Goal: Task Accomplishment & Management: Use online tool/utility

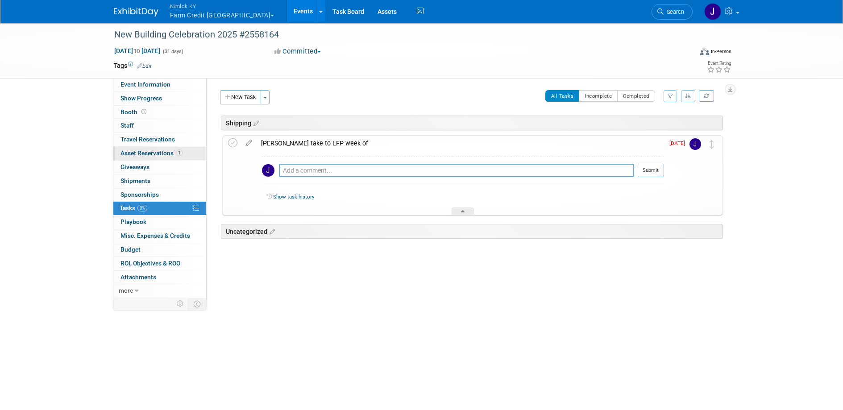
click at [170, 152] on span "Asset Reservations 1" at bounding box center [151, 152] width 62 height 7
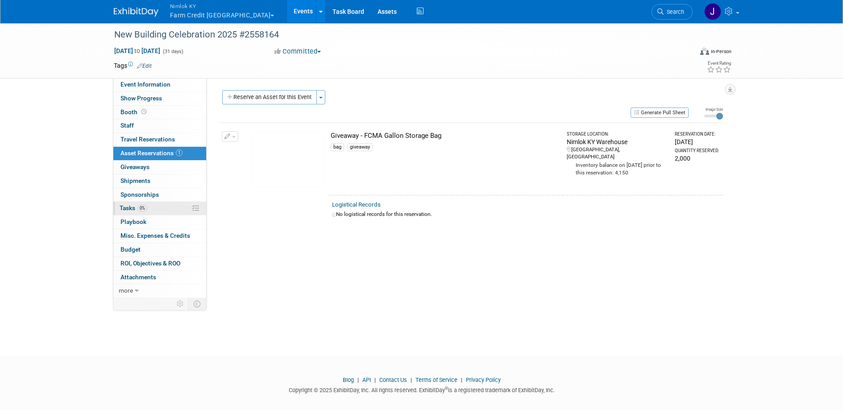
click at [163, 204] on link "0% Tasks 0%" at bounding box center [159, 208] width 93 height 13
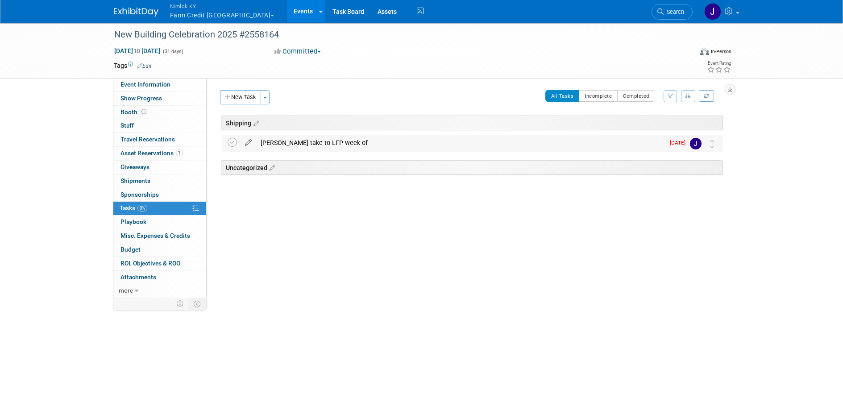
click at [243, 139] on icon at bounding box center [248, 140] width 16 height 11
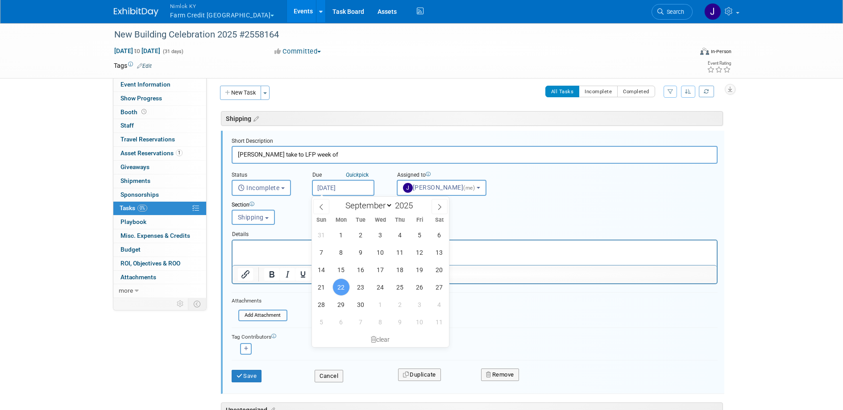
click at [336, 188] on input "Sep 22, 2025" at bounding box center [343, 188] width 62 height 16
click at [419, 285] on span "26" at bounding box center [419, 286] width 17 height 17
type input "[DATE]"
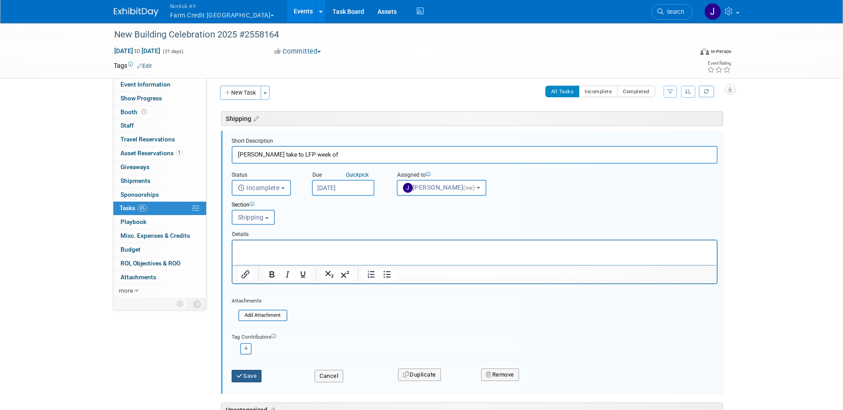
click at [256, 376] on button "Save" at bounding box center [247, 376] width 30 height 12
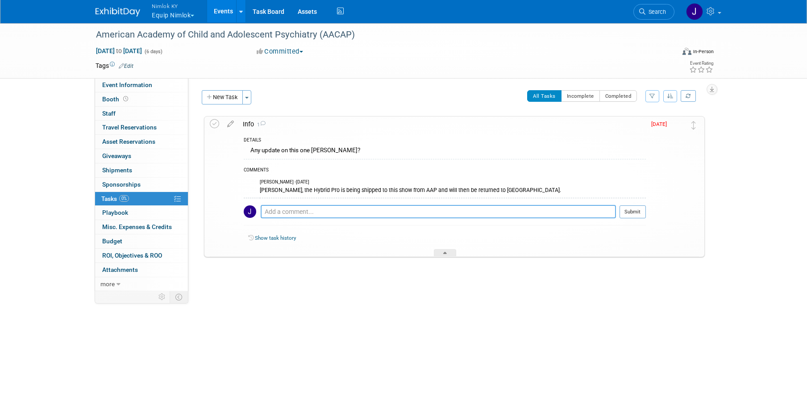
click at [443, 215] on textarea at bounding box center [438, 211] width 355 height 13
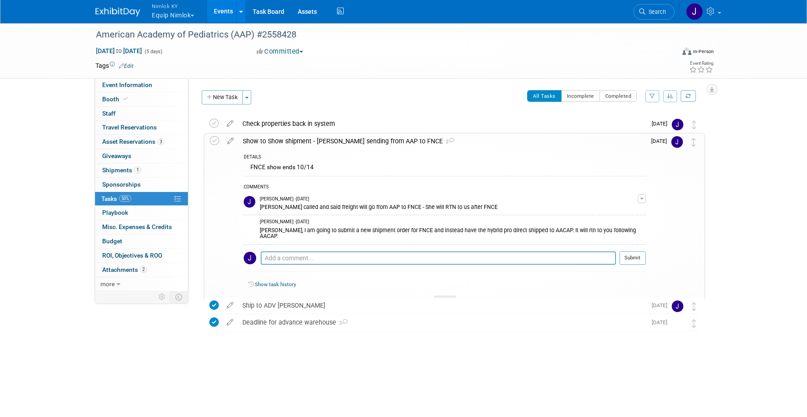
click at [382, 168] on div "FNCE show ends 10/14" at bounding box center [445, 169] width 402 height 14
click at [127, 174] on link "1 Shipments 1" at bounding box center [141, 170] width 93 height 14
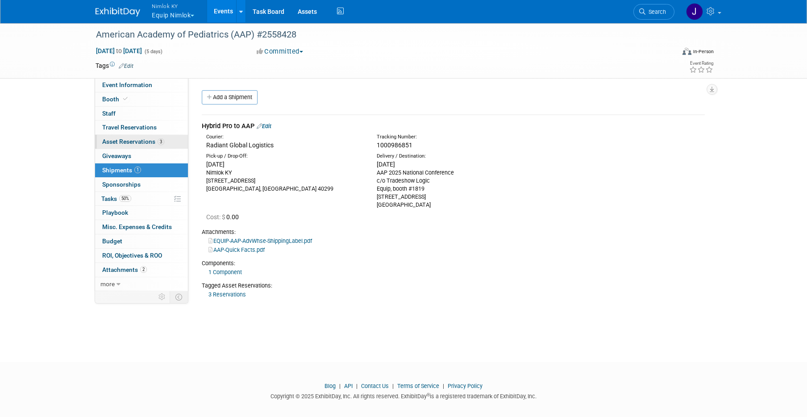
click at [142, 146] on link "3 Asset Reservations 3" at bounding box center [141, 142] width 93 height 14
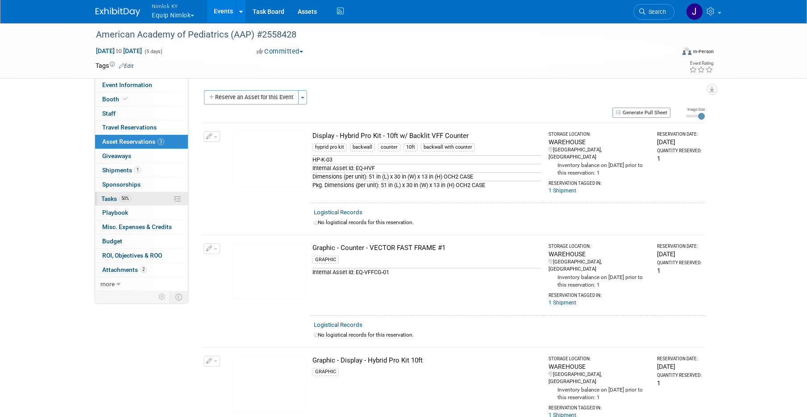
click at [144, 196] on link "50% Tasks 50%" at bounding box center [141, 199] width 93 height 14
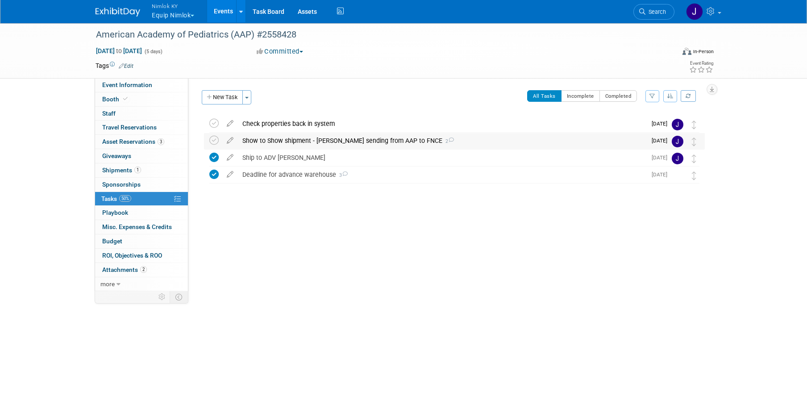
click at [359, 141] on div "Show to Show shipment - Dana sending from AAP to FNCE 2" at bounding box center [442, 140] width 408 height 15
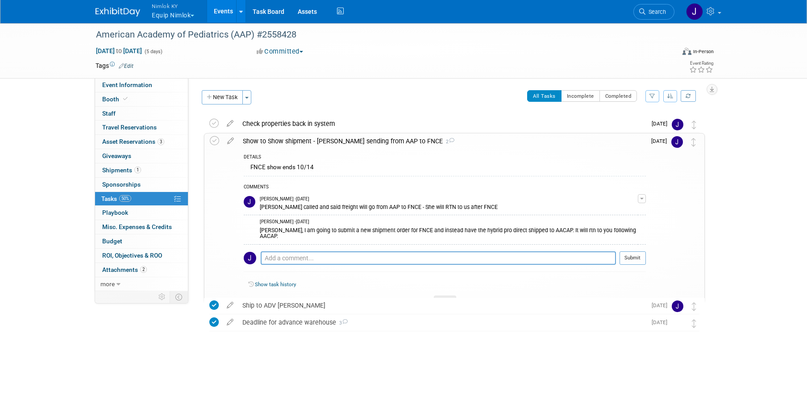
click at [543, 234] on td "Dana Carroll - Yesterday Jamie, I am going to submit a new shipment order for F…" at bounding box center [449, 229] width 378 height 29
drag, startPoint x: 544, startPoint y: 231, endPoint x: 526, endPoint y: 233, distance: 18.4
click at [526, 233] on div "Jamie, I am going to submit a new shipment order for FNCE and instead have the …" at bounding box center [449, 232] width 378 height 14
copy div "AACAP"
click at [359, 145] on div "Show to Show shipment - Dana sending from AAP to FNCE 2" at bounding box center [441, 140] width 407 height 15
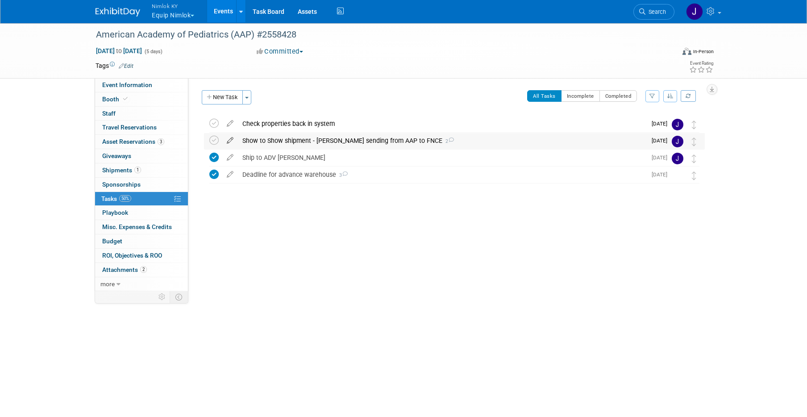
click at [232, 139] on icon at bounding box center [230, 138] width 16 height 11
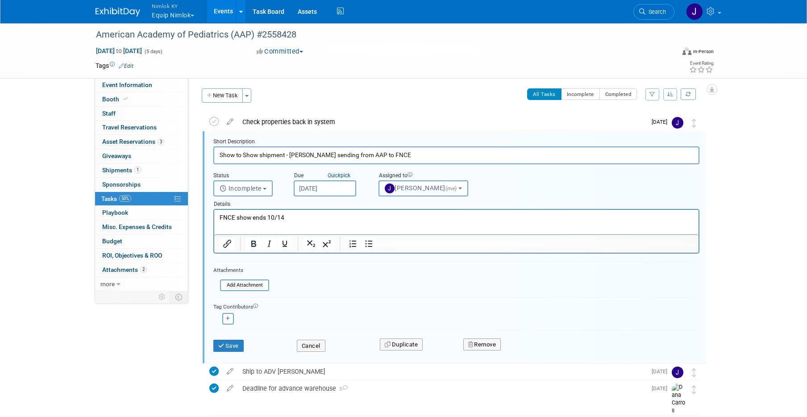
scroll to position [2, 0]
type input "Show to Show shipment - Dana sending from AAP to AACAP"
click at [236, 347] on button "Save" at bounding box center [228, 345] width 30 height 12
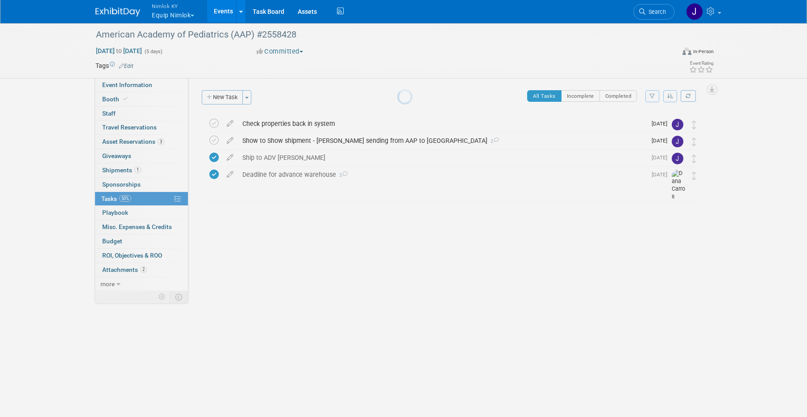
scroll to position [0, 0]
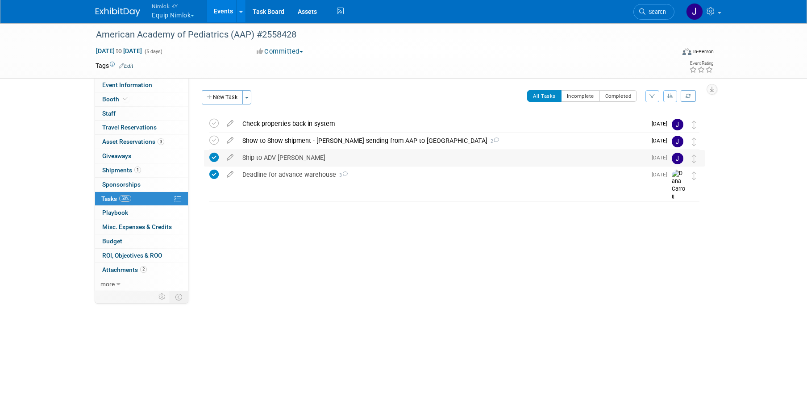
click at [270, 158] on div "Ship to ADV WH" at bounding box center [442, 157] width 408 height 15
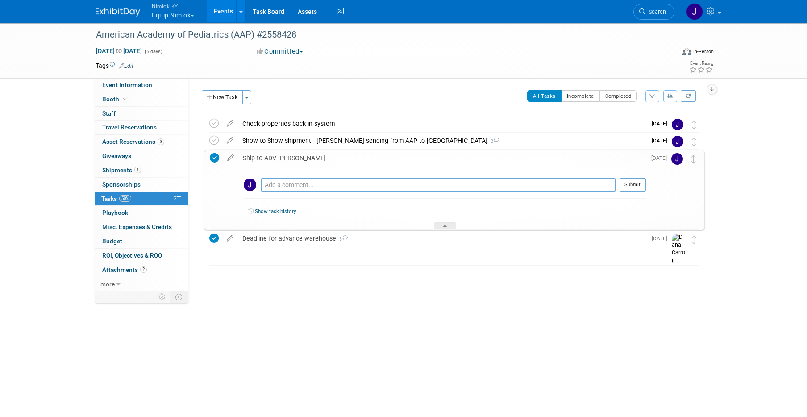
click at [275, 139] on div "Show to Show shipment - Dana sending from AAP to AACAP 2" at bounding box center [442, 140] width 408 height 15
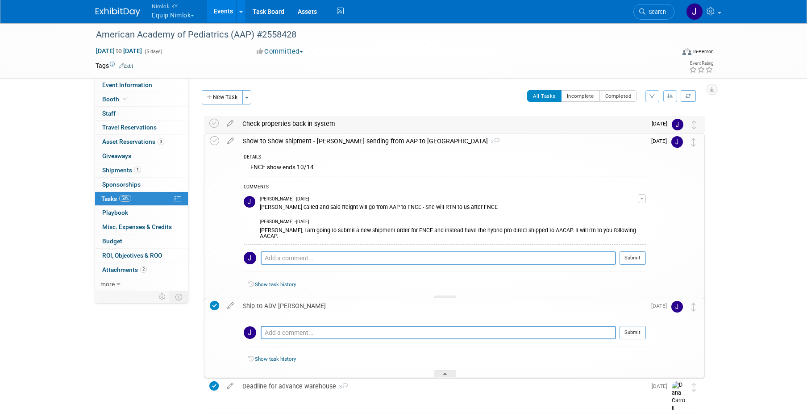
click at [279, 127] on div "Check properties back in system" at bounding box center [442, 123] width 408 height 15
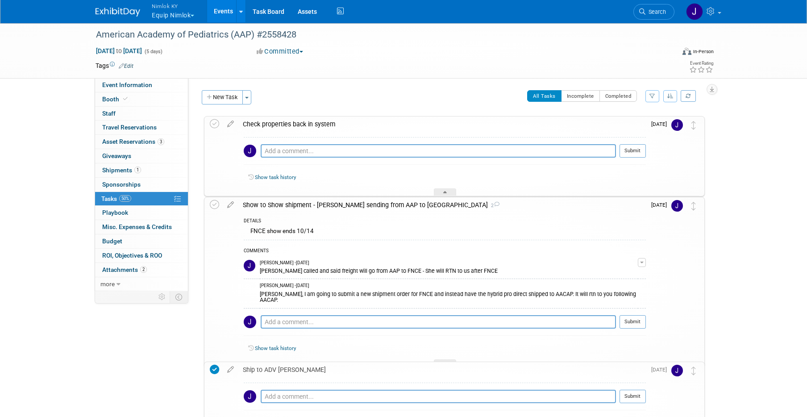
click at [279, 127] on div "Check properties back in system" at bounding box center [441, 123] width 407 height 15
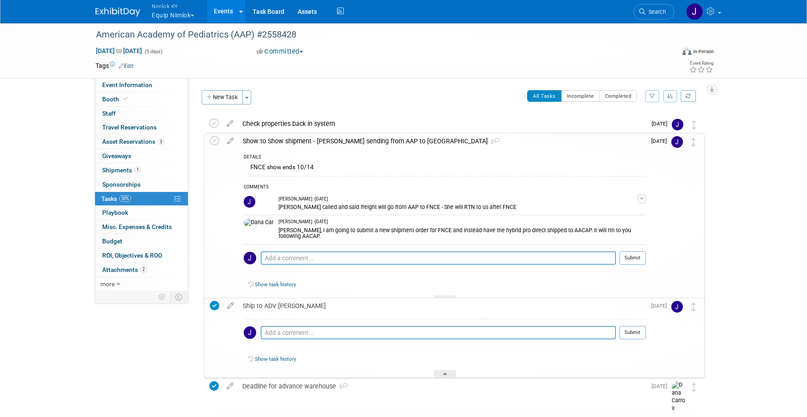
click at [281, 141] on div "Show to Show shipment - Dana sending from AAP to AACAP 2" at bounding box center [441, 140] width 407 height 15
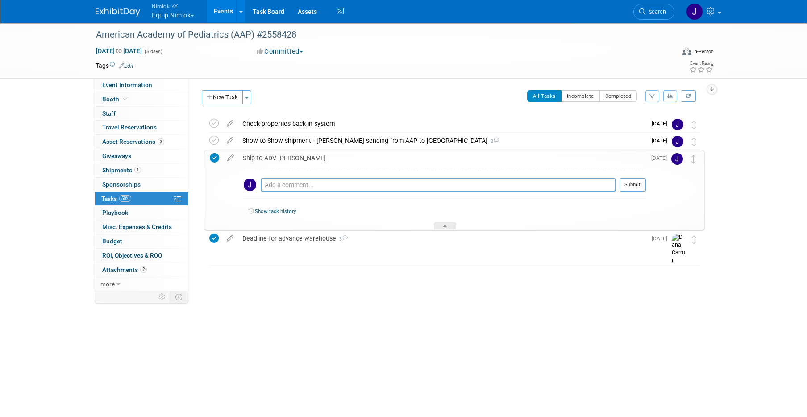
click at [373, 143] on div "Show to Show shipment - Dana sending from AAP to AACAP 2" at bounding box center [442, 140] width 408 height 15
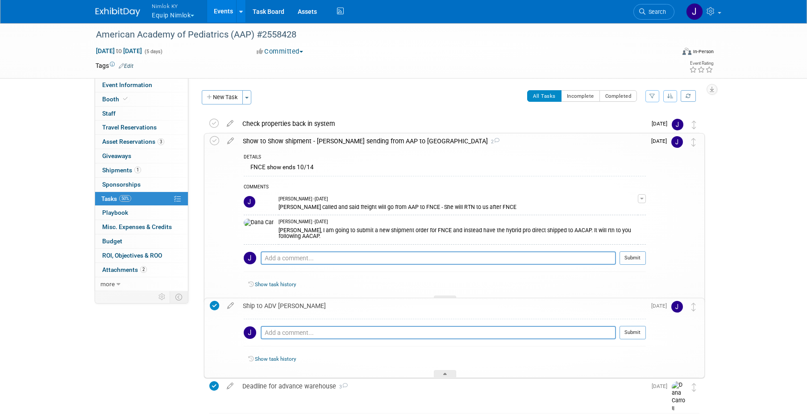
click at [228, 11] on link "Events" at bounding box center [223, 11] width 33 height 22
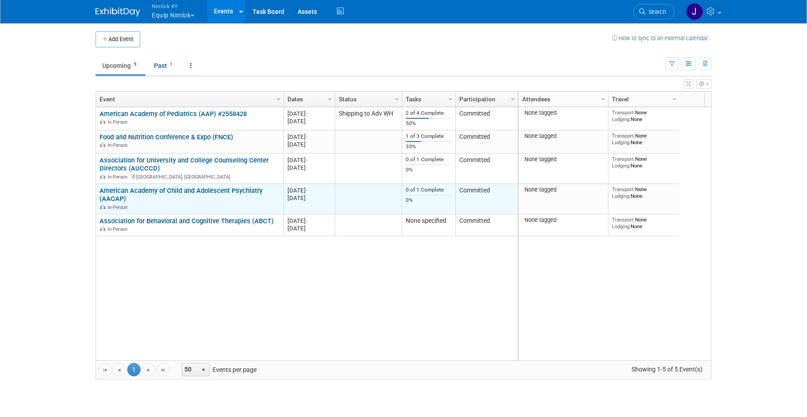
click at [187, 187] on link "American Academy of Child and Adolescent Psychiatry (AACAP)" at bounding box center [180, 195] width 163 height 17
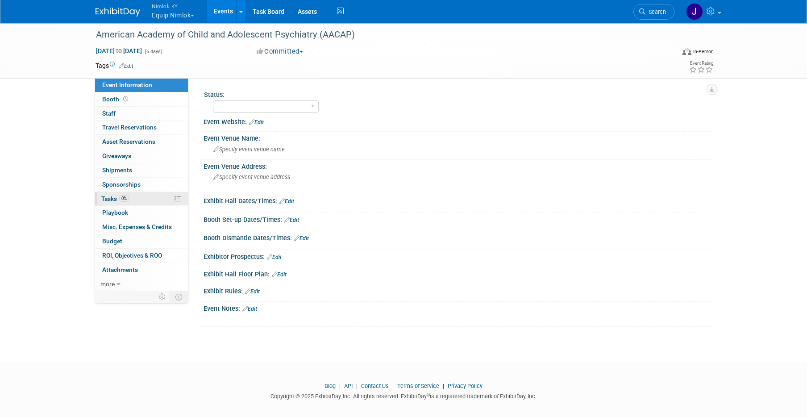
click at [149, 195] on link "0% Tasks 0%" at bounding box center [141, 199] width 93 height 14
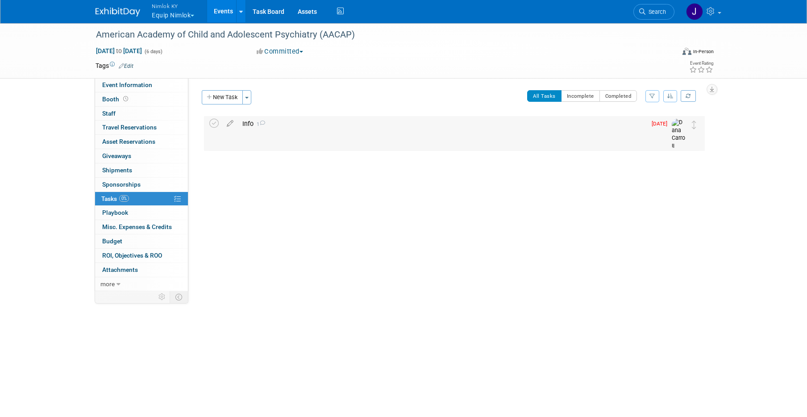
click at [281, 117] on div "Info 1" at bounding box center [442, 123] width 408 height 15
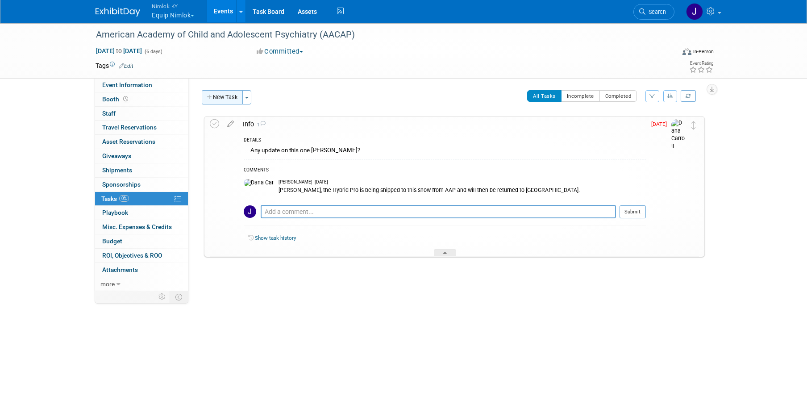
click at [226, 91] on button "New Task" at bounding box center [222, 97] width 41 height 14
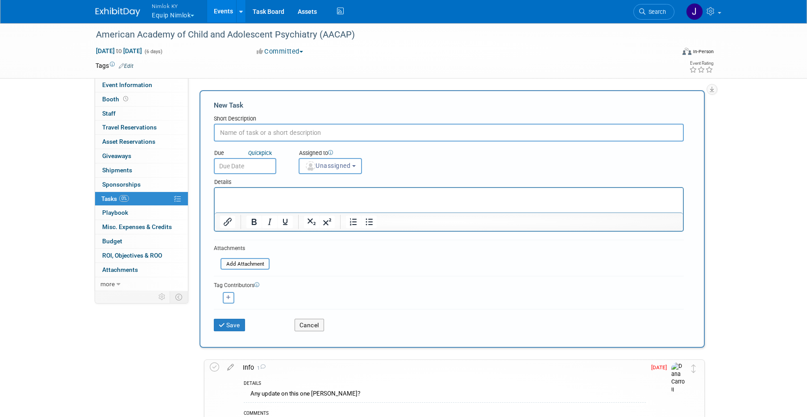
click at [287, 133] on input "text" at bounding box center [449, 133] width 470 height 18
type input "Hybrid pro shipping back from this show !!!"
click at [327, 166] on span "Unassigned" at bounding box center [328, 165] width 46 height 7
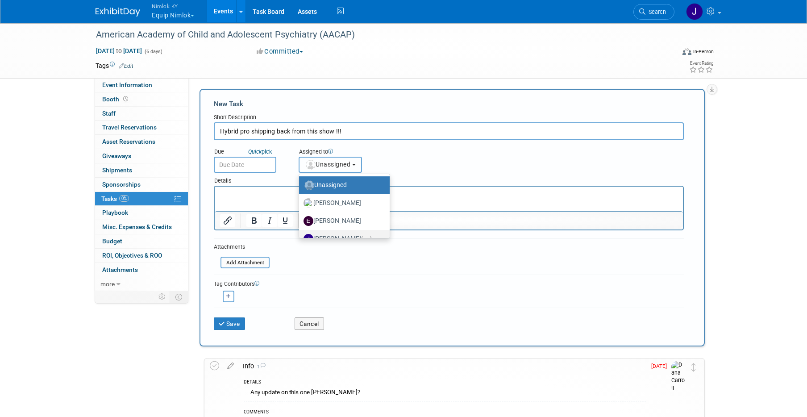
scroll to position [2, 0]
click at [355, 232] on label "Jamie Dunn (me)" at bounding box center [341, 238] width 77 height 14
click at [300, 234] on input "Jamie Dunn (me)" at bounding box center [297, 237] width 6 height 6
select select "6959d863-ee32-42c4-bffe-2330cab25484"
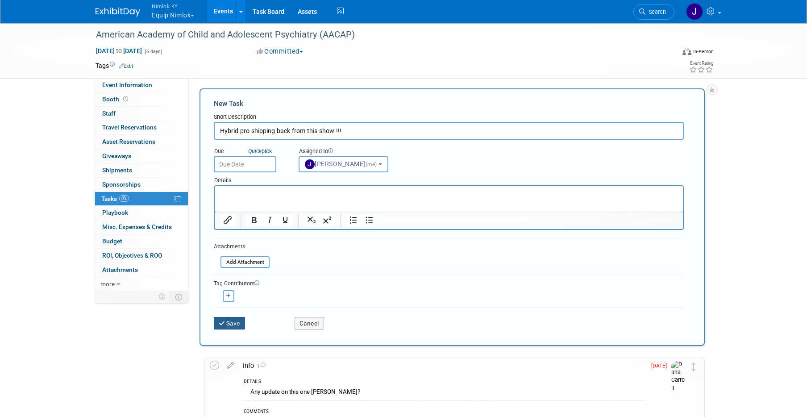
click at [236, 327] on button "Save" at bounding box center [229, 323] width 31 height 12
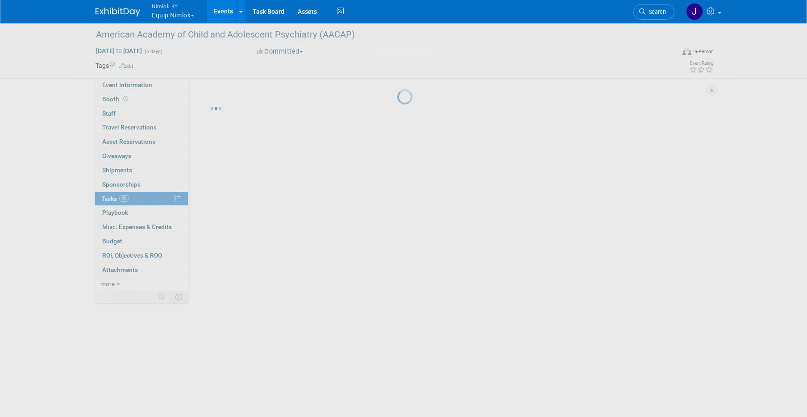
scroll to position [0, 0]
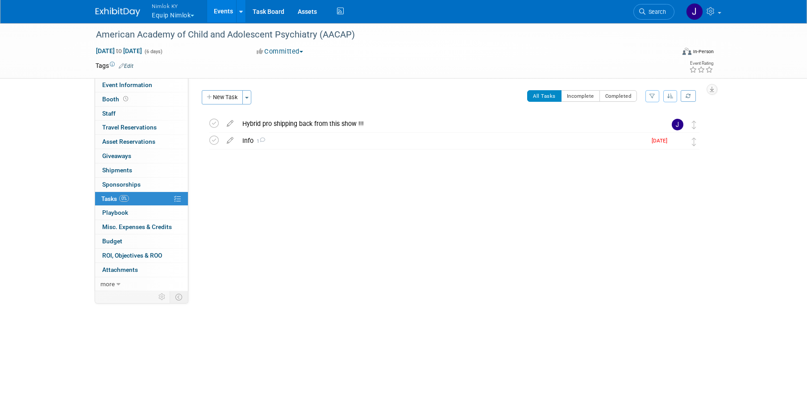
click at [222, 10] on link "Events" at bounding box center [223, 11] width 33 height 22
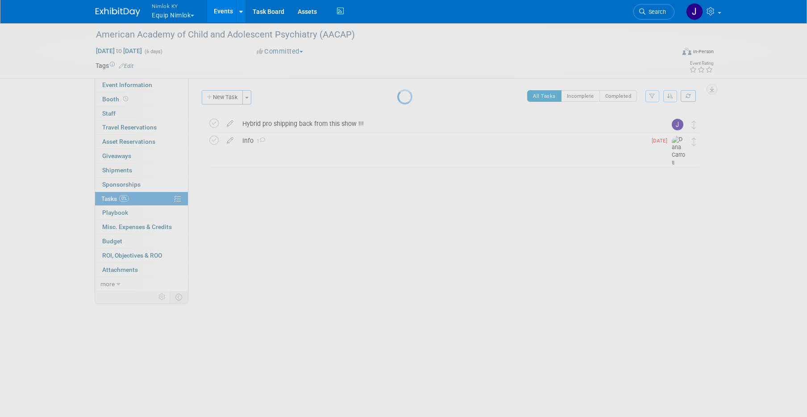
click at [222, 10] on link "Events" at bounding box center [223, 11] width 33 height 22
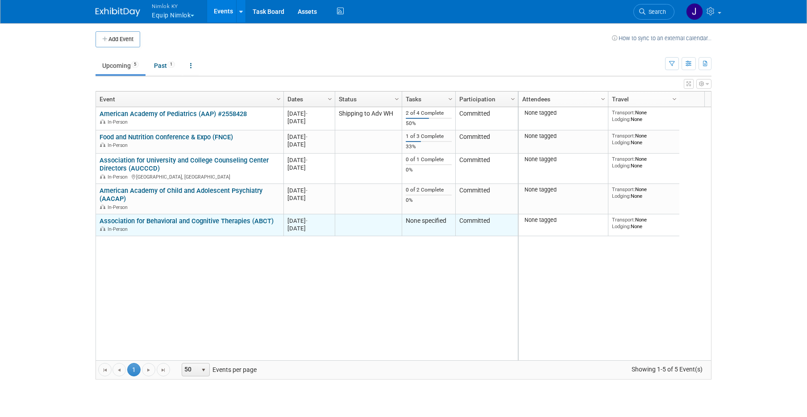
click at [255, 221] on link "Association for Behavioral and Cognitive Therapies (ABCT)" at bounding box center [186, 221] width 174 height 8
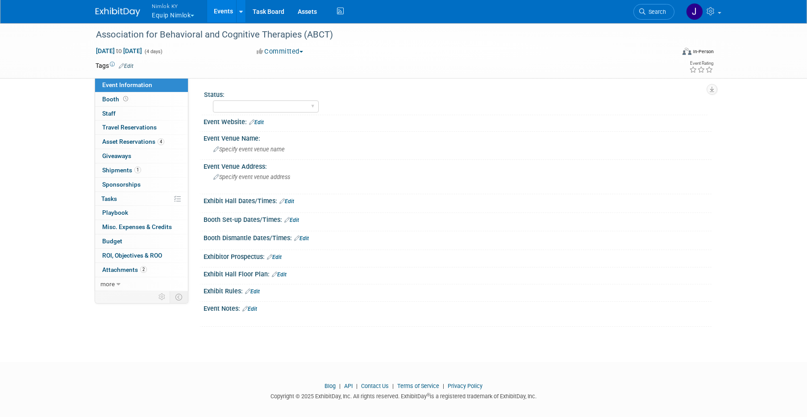
drag, startPoint x: 335, startPoint y: 36, endPoint x: 82, endPoint y: 36, distance: 253.0
click at [82, 36] on div "Association for Behavioral and Cognitive Therapies (ABCT) Nov 20, 2025 to Nov 2…" at bounding box center [403, 50] width 807 height 56
copy div "Association for Behavioral and Cognitive Therapies (ABCT)"
click at [225, 12] on link "Events" at bounding box center [223, 11] width 33 height 22
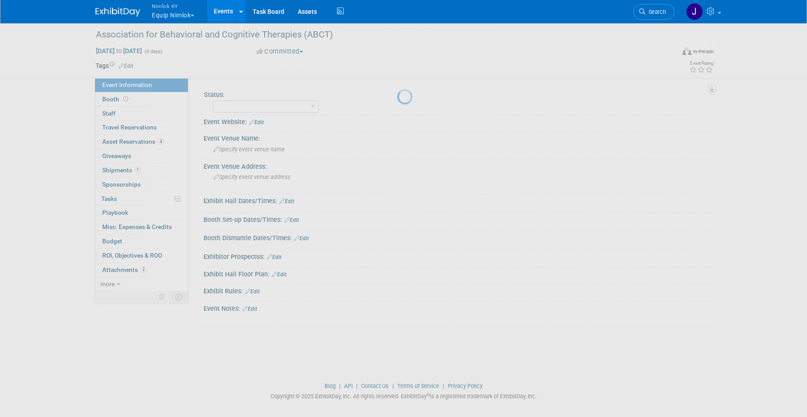
click at [225, 12] on link "Events" at bounding box center [223, 11] width 33 height 22
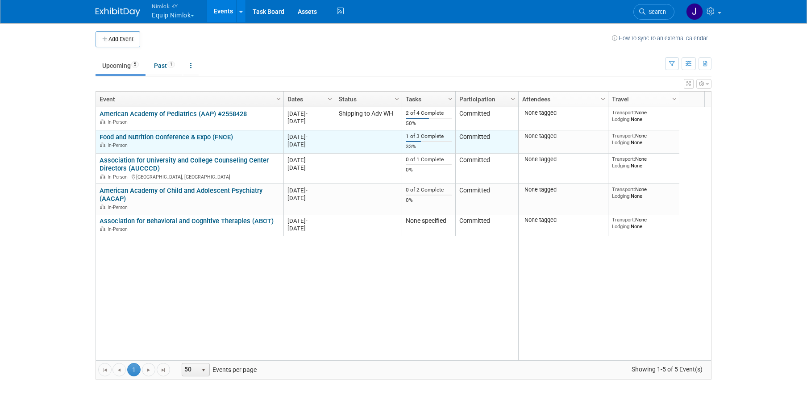
click at [228, 136] on link "Food and Nutrition Conference & Expo (FNCE)" at bounding box center [165, 137] width 133 height 8
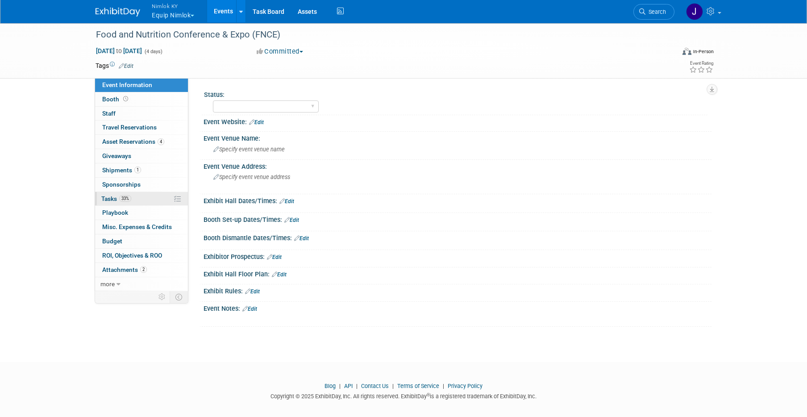
click at [145, 199] on link "33% Tasks 33%" at bounding box center [141, 199] width 93 height 14
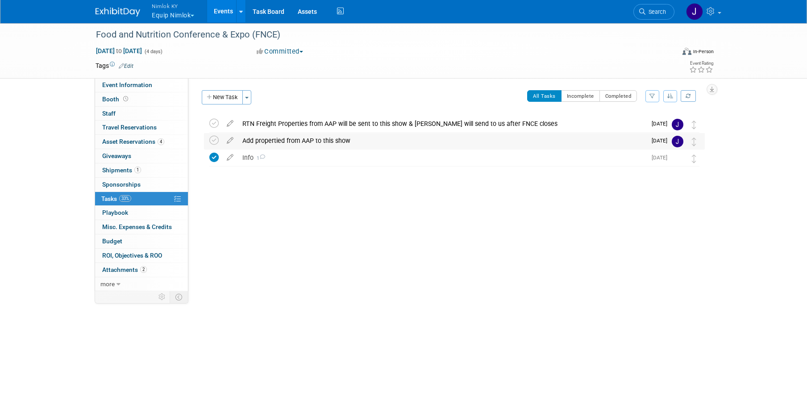
click at [305, 145] on div "Add propertied from AAP to this show" at bounding box center [442, 140] width 408 height 15
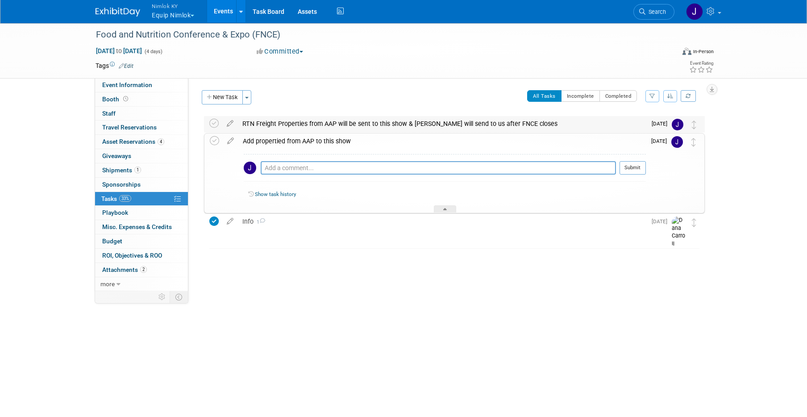
click at [303, 122] on div "RTN Freight Properties from AAP will be sent to this show & Dana will send to u…" at bounding box center [442, 123] width 408 height 15
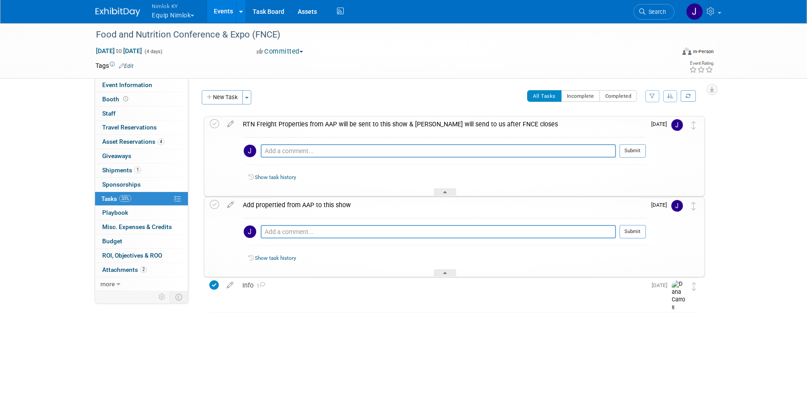
click at [319, 130] on div "RTN Freight Properties from AAP will be sent to this show & Dana will send to u…" at bounding box center [441, 123] width 407 height 15
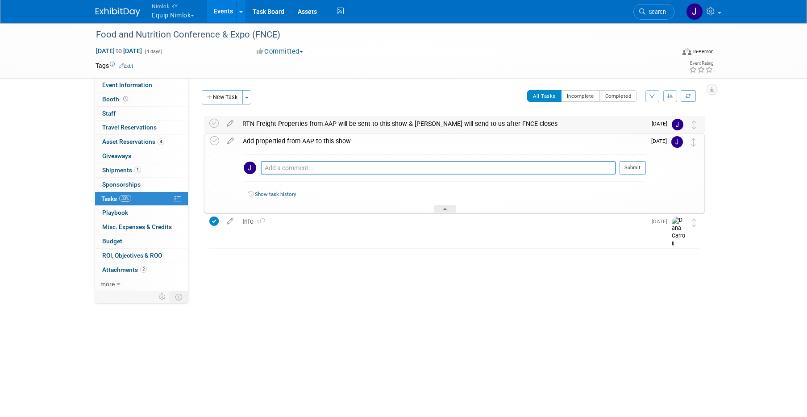
click at [400, 125] on div "RTN Freight Properties from AAP will be sent to this show & Dana will send to u…" at bounding box center [442, 123] width 408 height 15
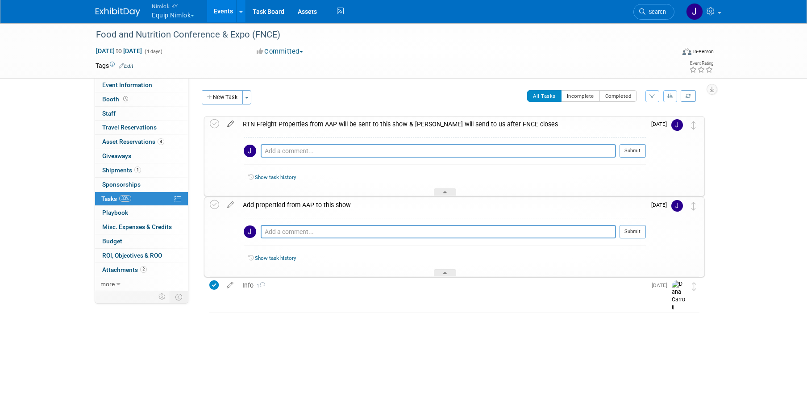
click at [233, 122] on icon at bounding box center [231, 121] width 16 height 11
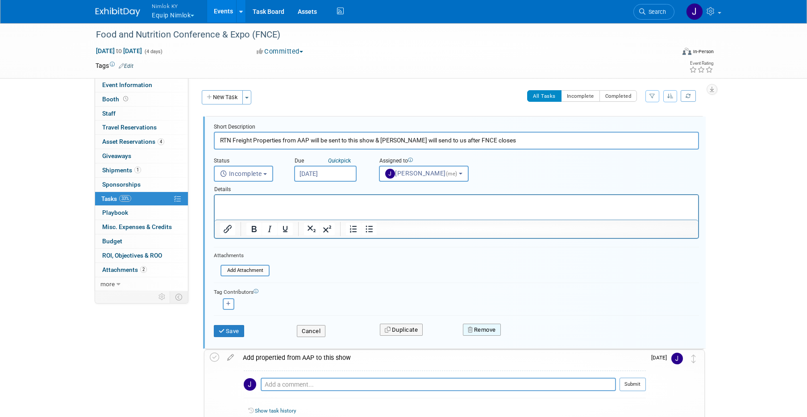
click at [469, 334] on button "Remove" at bounding box center [482, 329] width 38 height 12
click at [529, 338] on link "Yes" at bounding box center [532, 337] width 26 height 14
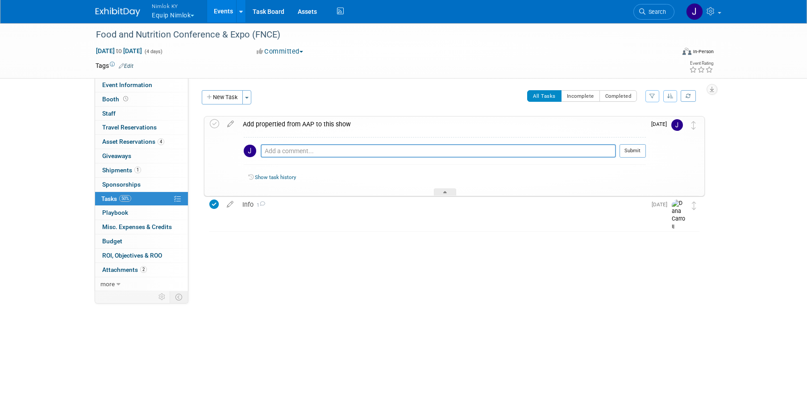
click at [297, 123] on div "Add propertied from AAP to this show" at bounding box center [441, 123] width 407 height 15
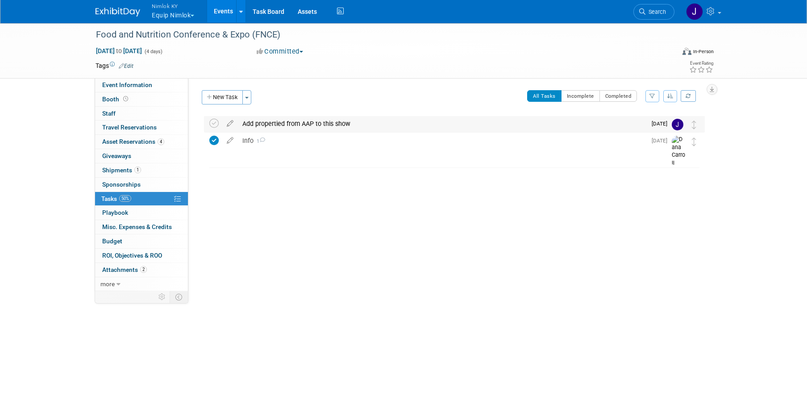
click at [297, 123] on div "Add propertied from AAP to this show" at bounding box center [442, 123] width 408 height 15
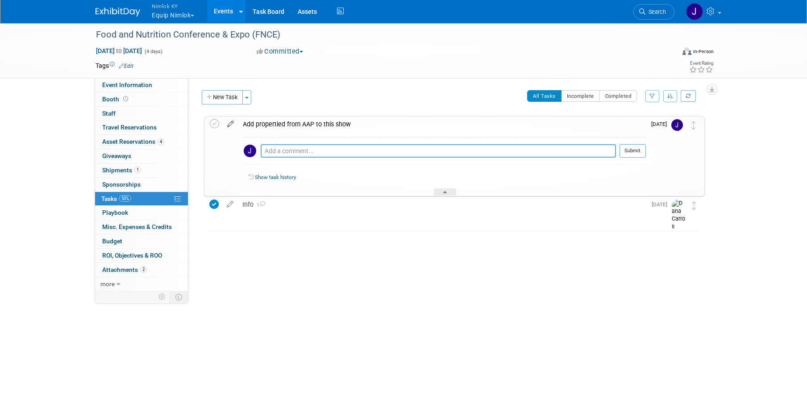
click at [230, 126] on icon at bounding box center [231, 121] width 16 height 11
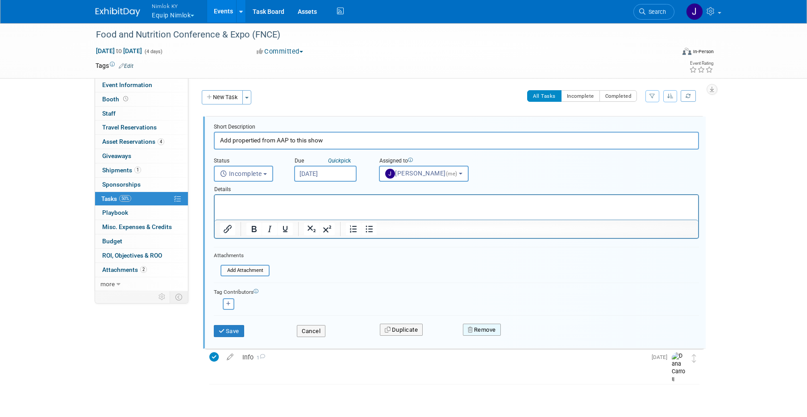
click at [483, 327] on button "Remove" at bounding box center [482, 329] width 38 height 12
click at [528, 336] on link "Yes" at bounding box center [532, 337] width 26 height 14
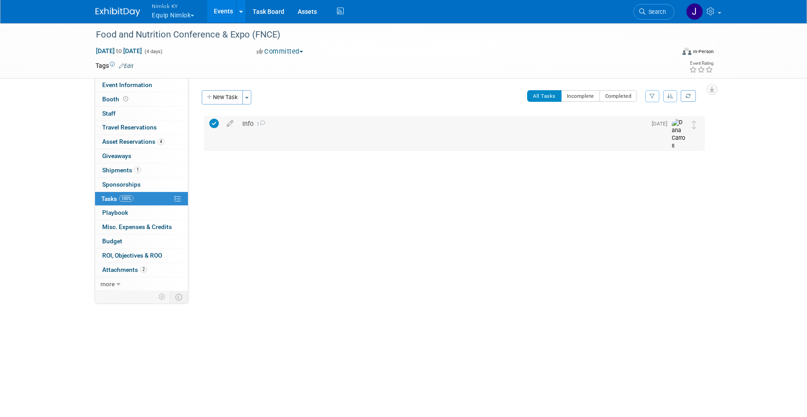
click at [295, 123] on div "Info 1" at bounding box center [442, 123] width 408 height 15
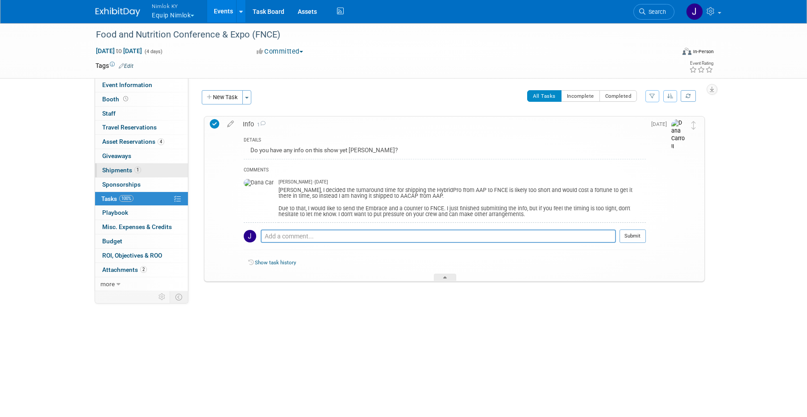
click at [146, 174] on link "1 Shipments 1" at bounding box center [141, 170] width 93 height 14
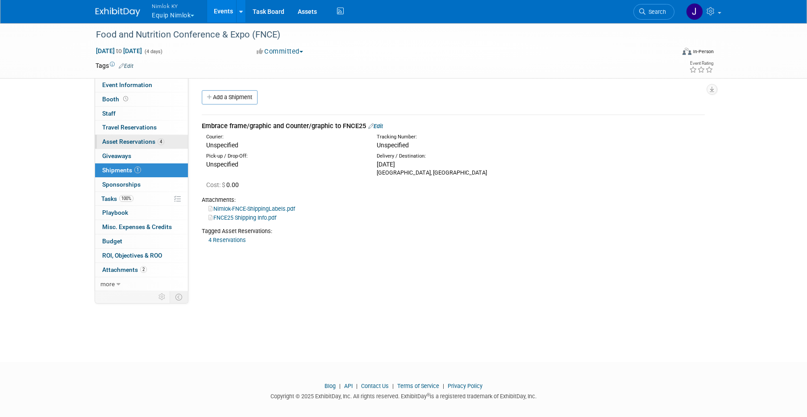
click at [140, 138] on span "Asset Reservations 4" at bounding box center [133, 141] width 62 height 7
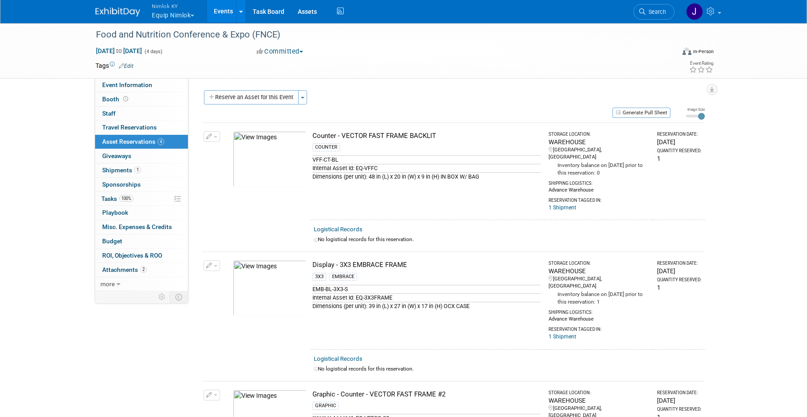
click at [226, 14] on link "Events" at bounding box center [223, 11] width 33 height 22
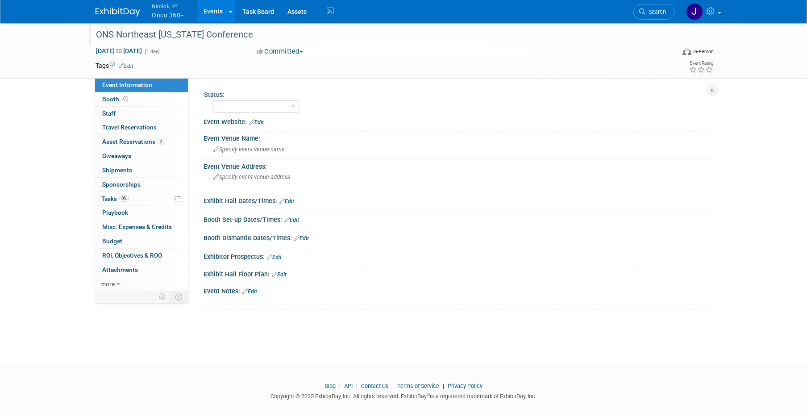
click at [233, 41] on div "ONS Northeast [US_STATE] Conference" at bounding box center [377, 35] width 568 height 16
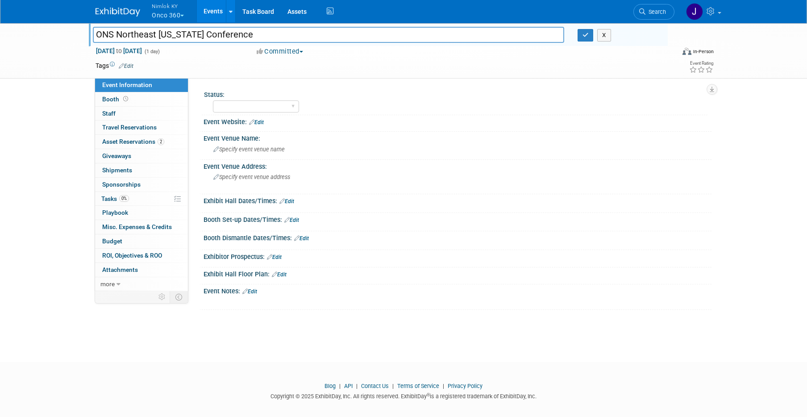
drag, startPoint x: 236, startPoint y: 36, endPoint x: 68, endPoint y: 30, distance: 167.9
click at [69, 32] on div "ONS Northeast [US_STATE] Conference ONS Northeast [US_STATE] Conference X [DATE…" at bounding box center [403, 50] width 807 height 56
click at [585, 35] on icon "button" at bounding box center [585, 35] width 6 height 6
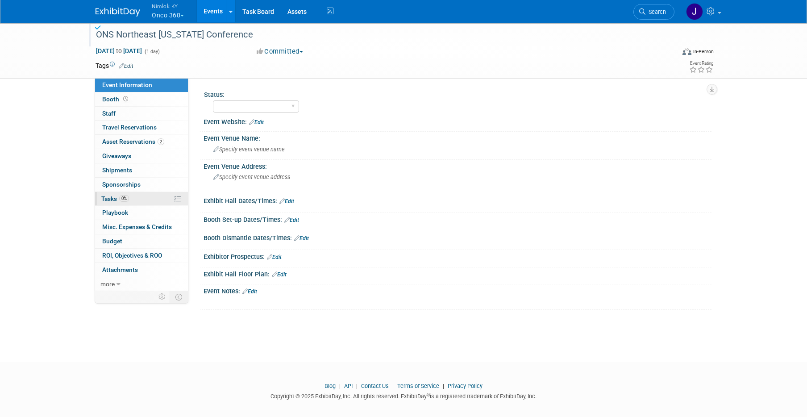
click at [132, 193] on link "0% Tasks 0%" at bounding box center [141, 199] width 93 height 14
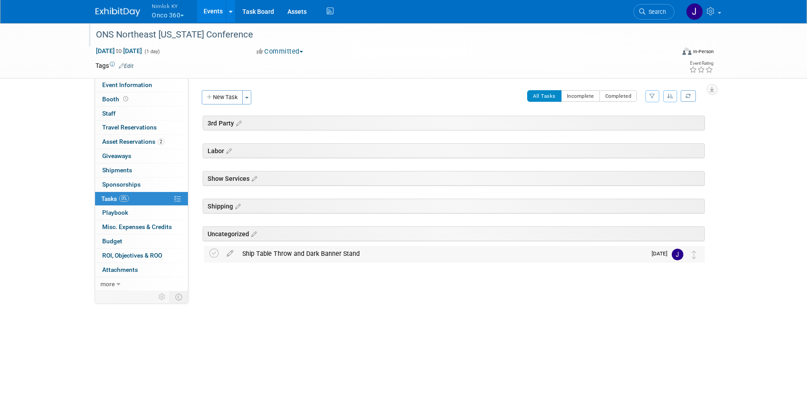
click at [308, 257] on div "Ship Table Throw and Dark Banner Stand" at bounding box center [442, 253] width 408 height 15
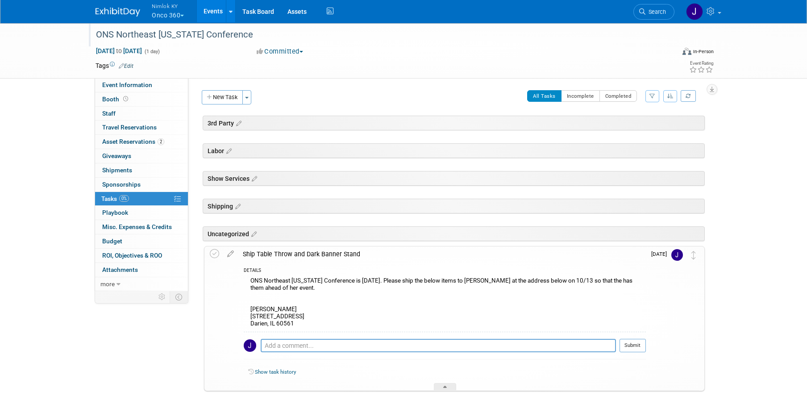
click at [376, 299] on div "ONS Northeast Illinois Conference is Saturday, October 18. Please ship the belo…" at bounding box center [445, 303] width 402 height 57
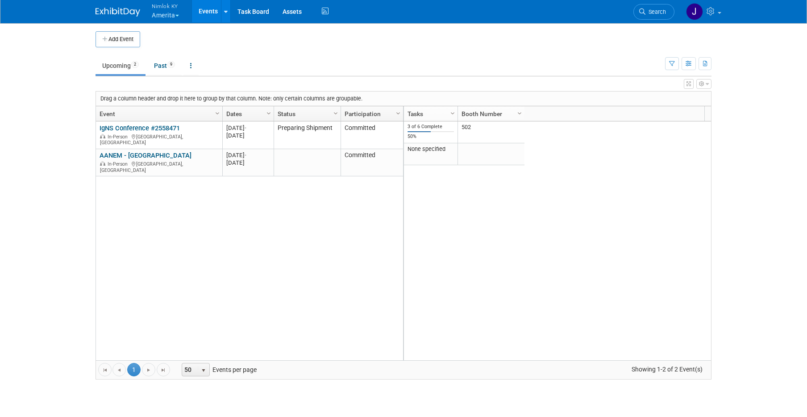
click at [174, 13] on button "Nimlok KY Amerita" at bounding box center [170, 11] width 39 height 23
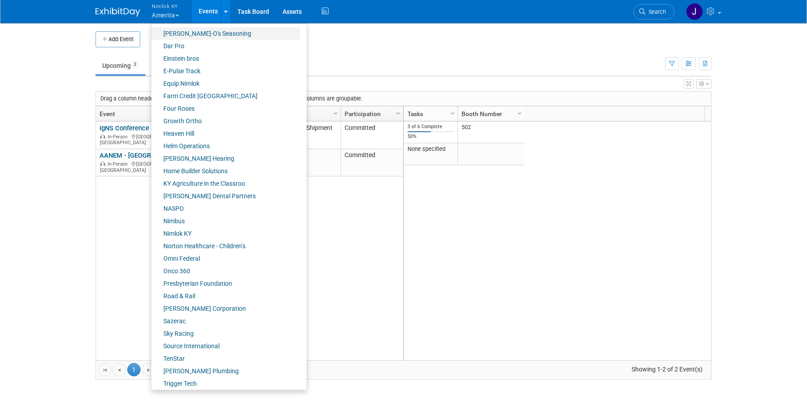
scroll to position [273, 0]
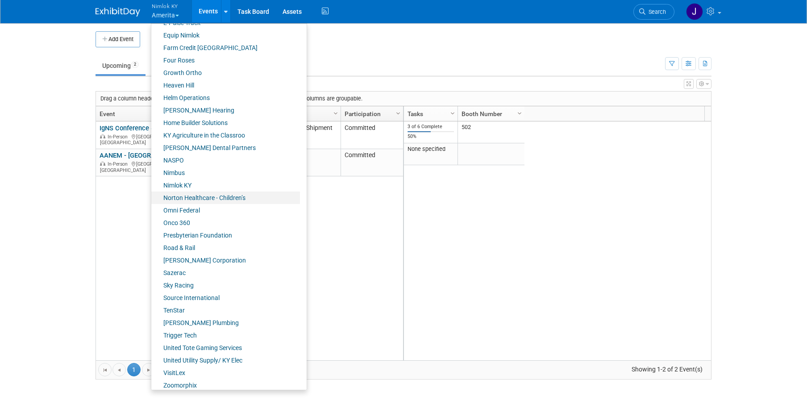
click at [200, 196] on link "Norton Healthcare - Children’s" at bounding box center [225, 197] width 149 height 12
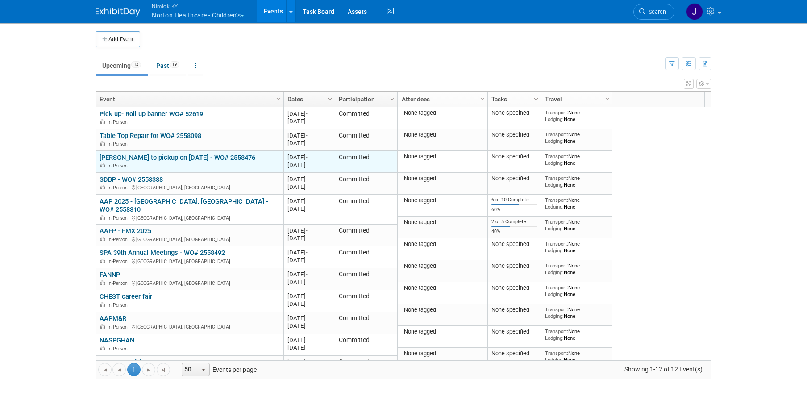
click at [151, 158] on link "[PERSON_NAME] to pickup on [DATE] - WO# 2558476" at bounding box center [177, 157] width 156 height 8
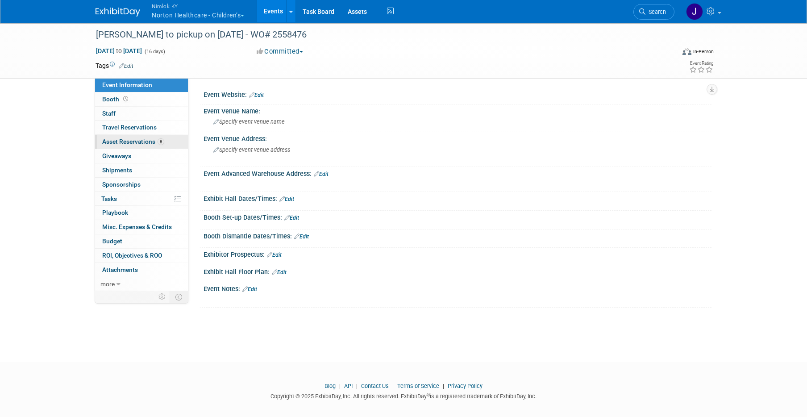
click at [154, 140] on span "Asset Reservations 8" at bounding box center [133, 141] width 62 height 7
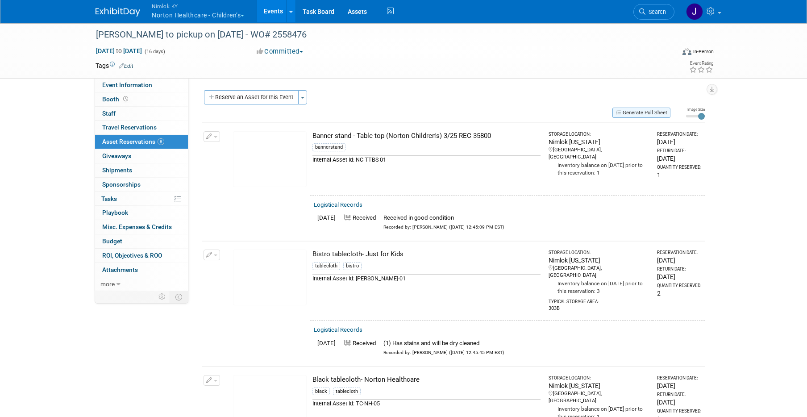
click at [639, 114] on button "Generate Pull Sheet" at bounding box center [641, 113] width 58 height 10
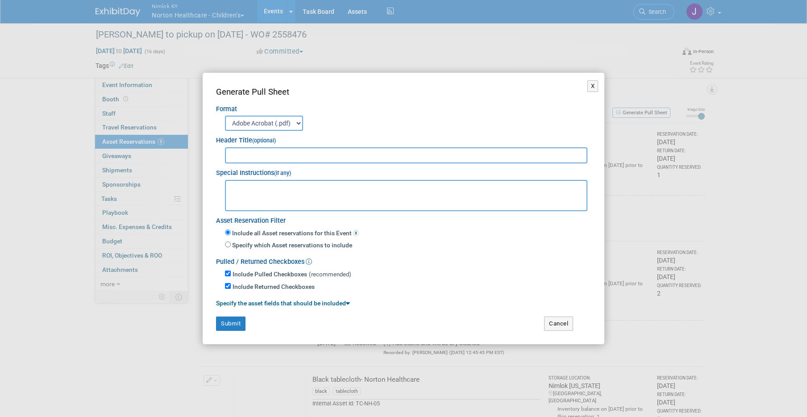
click at [417, 154] on input "text" at bounding box center [406, 155] width 362 height 16
type input "Heather Rich"
click at [238, 319] on button "Submit" at bounding box center [230, 323] width 29 height 14
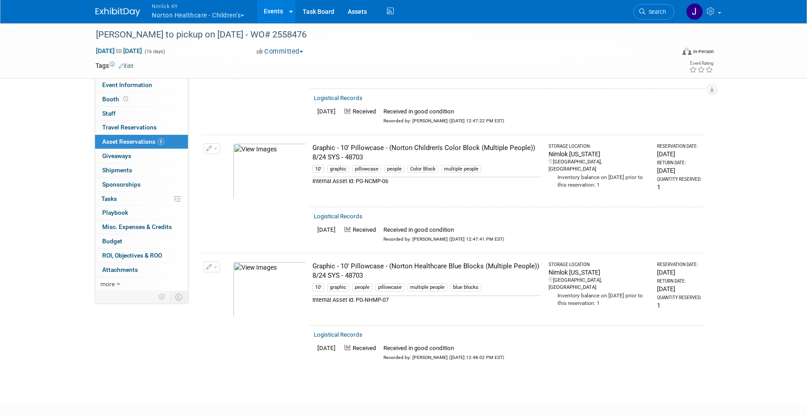
scroll to position [722, 0]
